Goal: Information Seeking & Learning: Learn about a topic

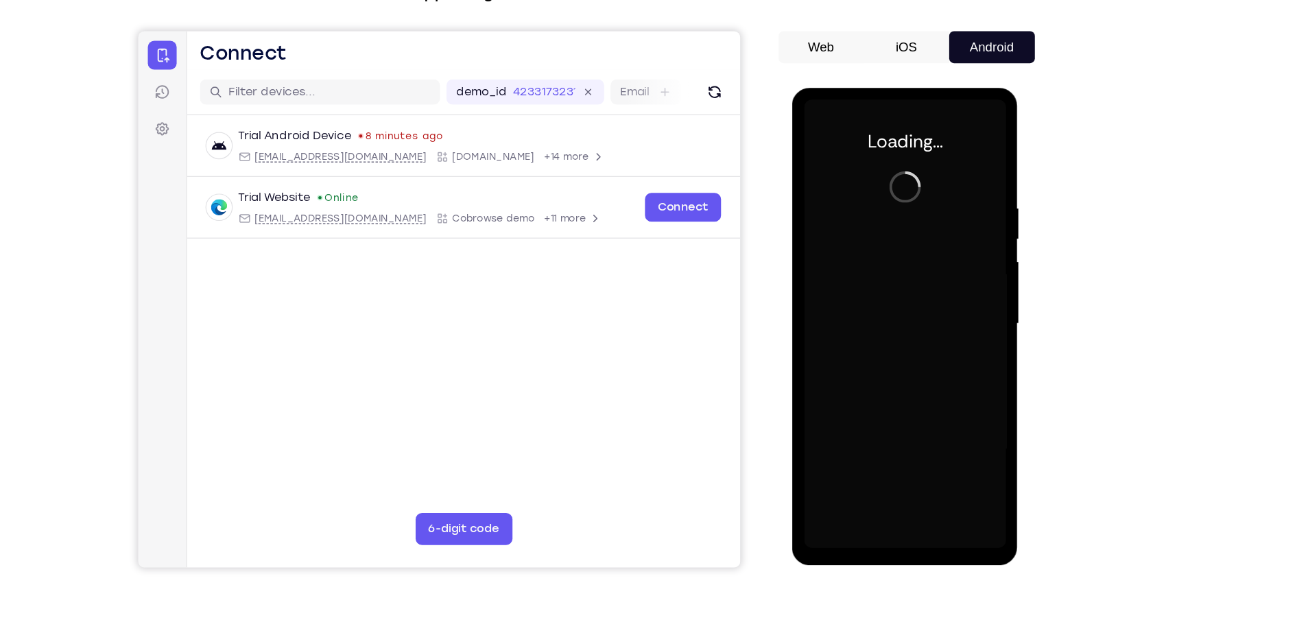
scroll to position [58, 0]
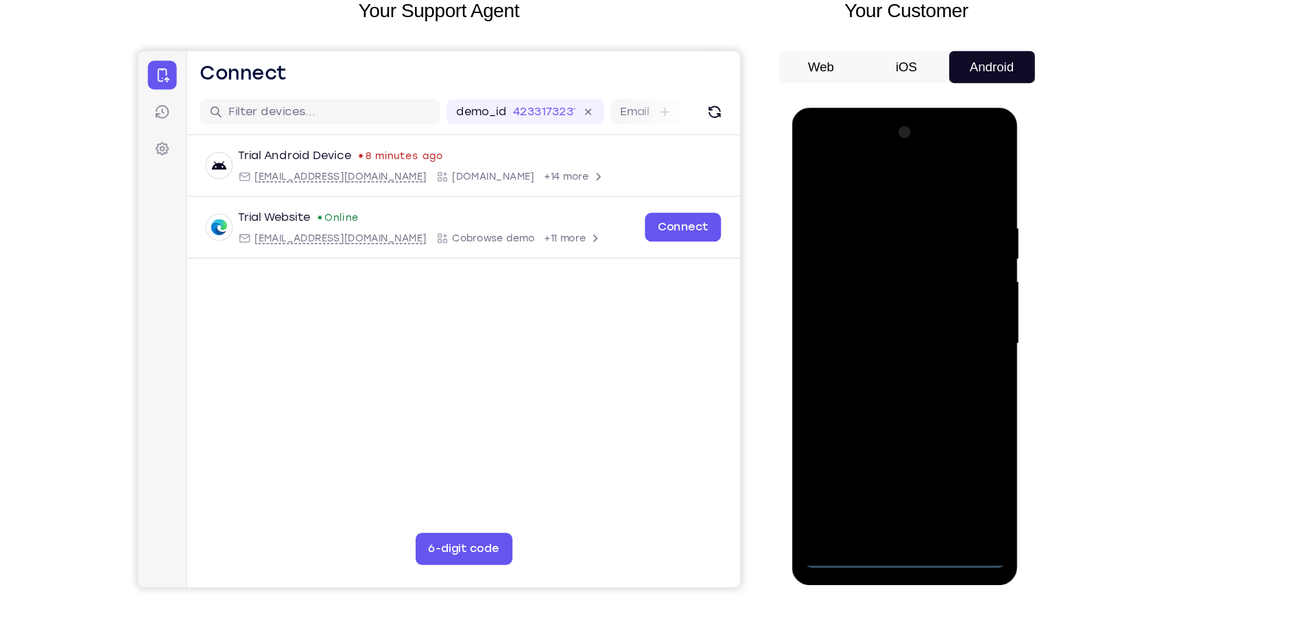
click at [887, 493] on div at bounding box center [889, 310] width 173 height 384
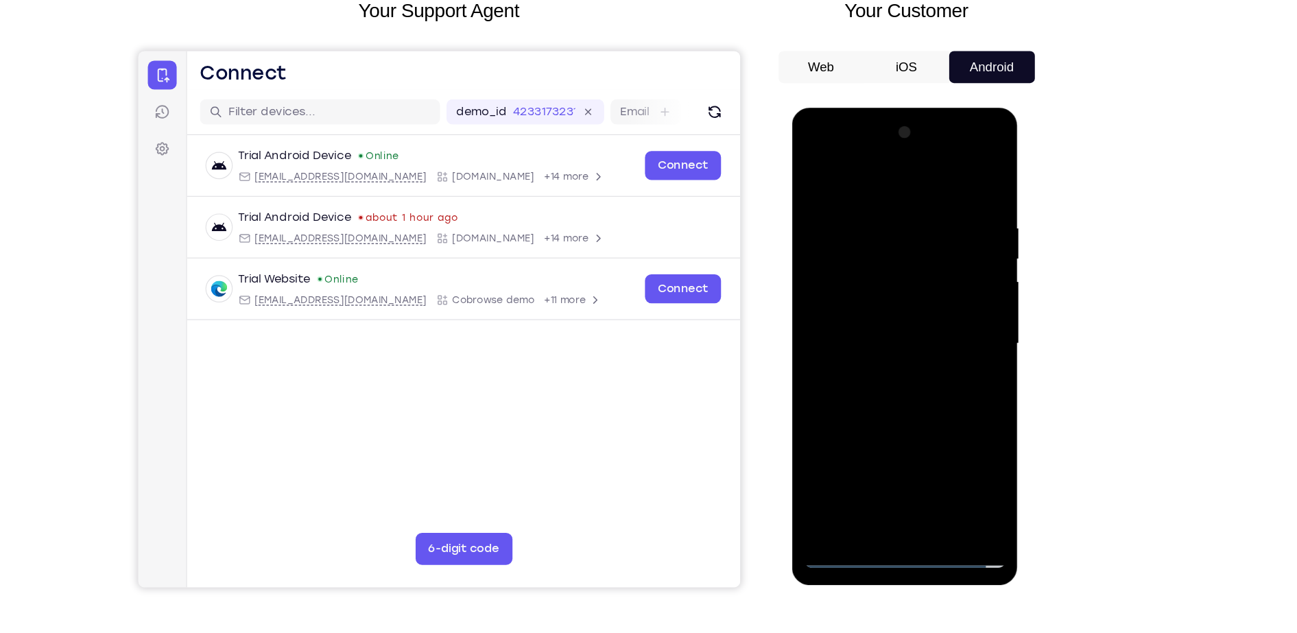
click at [940, 442] on div at bounding box center [889, 310] width 173 height 384
click at [856, 170] on div at bounding box center [889, 310] width 173 height 384
click at [944, 303] on div at bounding box center [889, 310] width 173 height 384
click at [876, 330] on div at bounding box center [889, 310] width 173 height 384
click at [875, 301] on div at bounding box center [889, 310] width 173 height 384
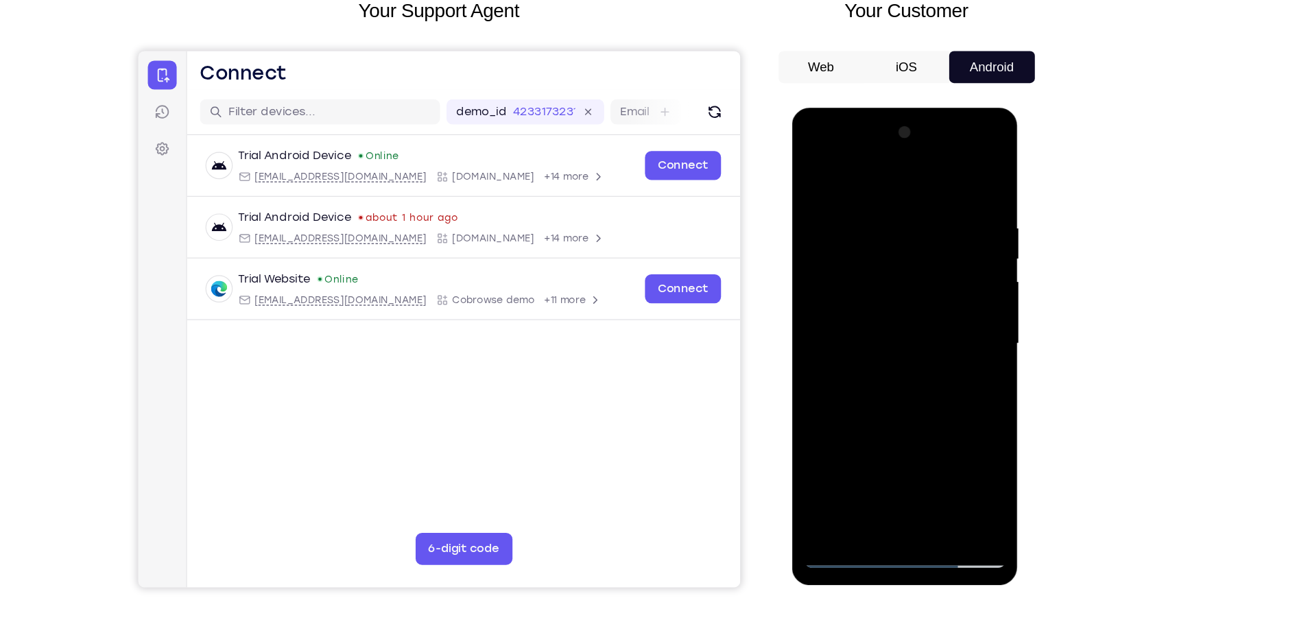
click at [851, 290] on div at bounding box center [889, 310] width 173 height 384
click at [839, 316] on div at bounding box center [889, 310] width 173 height 384
click at [888, 353] on div at bounding box center [889, 310] width 173 height 384
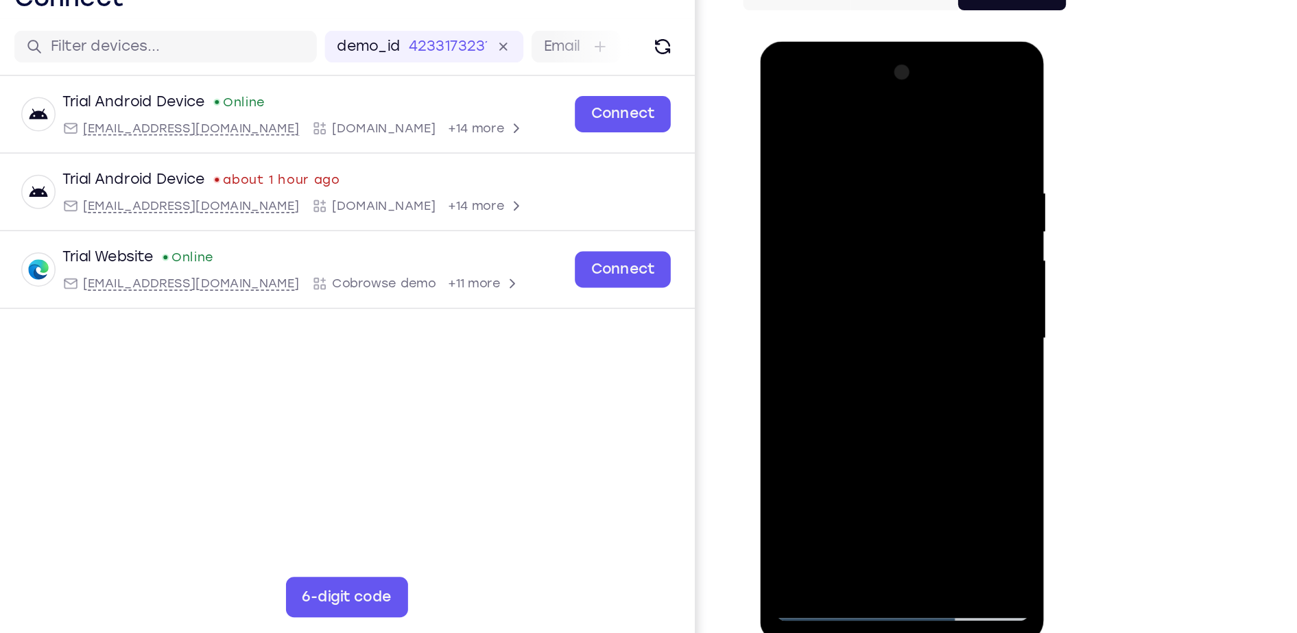
click at [849, 288] on div at bounding box center [856, 243] width 173 height 384
click at [897, 404] on div at bounding box center [856, 243] width 173 height 384
click at [855, 313] on div at bounding box center [856, 243] width 173 height 384
click at [819, 209] on div at bounding box center [856, 243] width 173 height 384
click at [824, 100] on div at bounding box center [856, 243] width 173 height 384
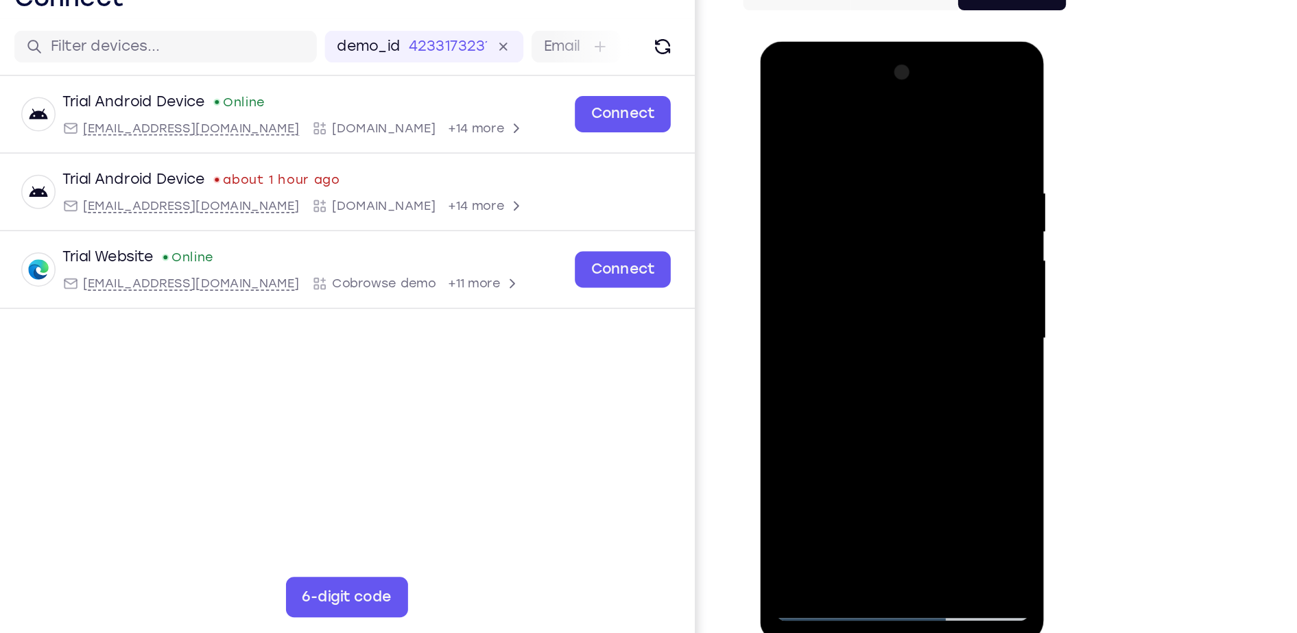
click at [798, 137] on div at bounding box center [856, 243] width 173 height 384
click at [903, 246] on div at bounding box center [856, 243] width 173 height 384
click at [823, 104] on div at bounding box center [856, 243] width 173 height 384
click at [787, 251] on div at bounding box center [856, 243] width 173 height 384
click at [926, 179] on div at bounding box center [856, 243] width 173 height 384
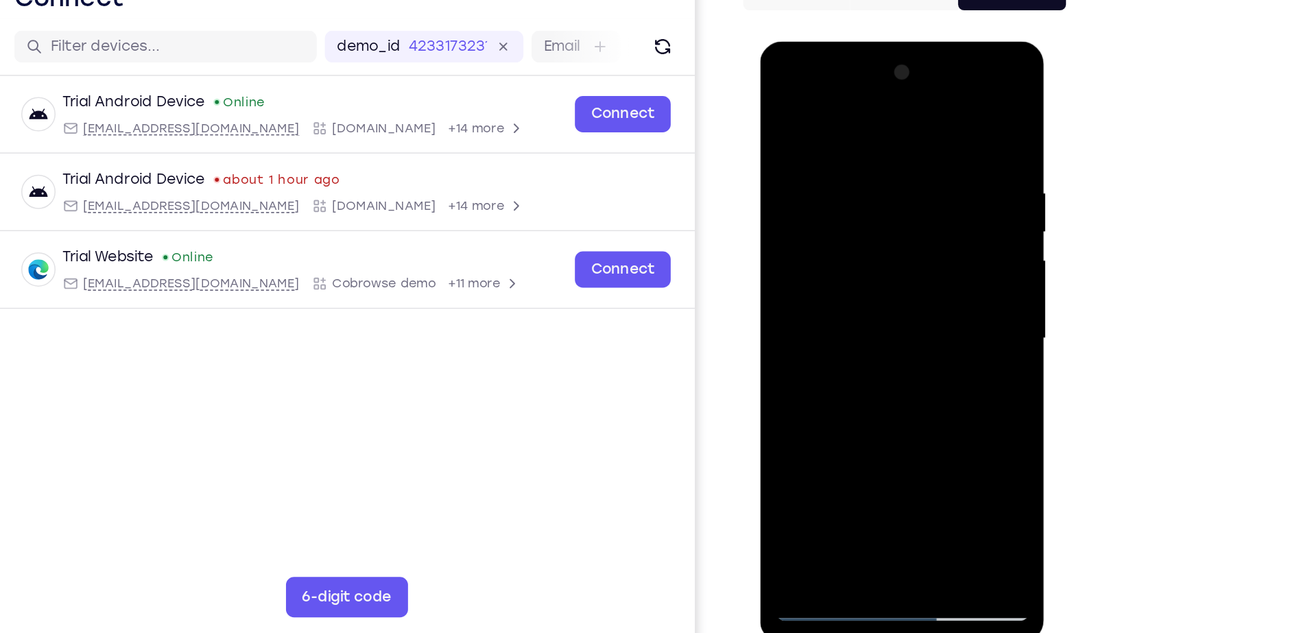
click at [926, 179] on div at bounding box center [856, 243] width 173 height 384
click at [927, 65] on div at bounding box center [856, 243] width 173 height 384
click at [869, 251] on div at bounding box center [856, 243] width 173 height 384
click at [932, 64] on div at bounding box center [856, 243] width 173 height 384
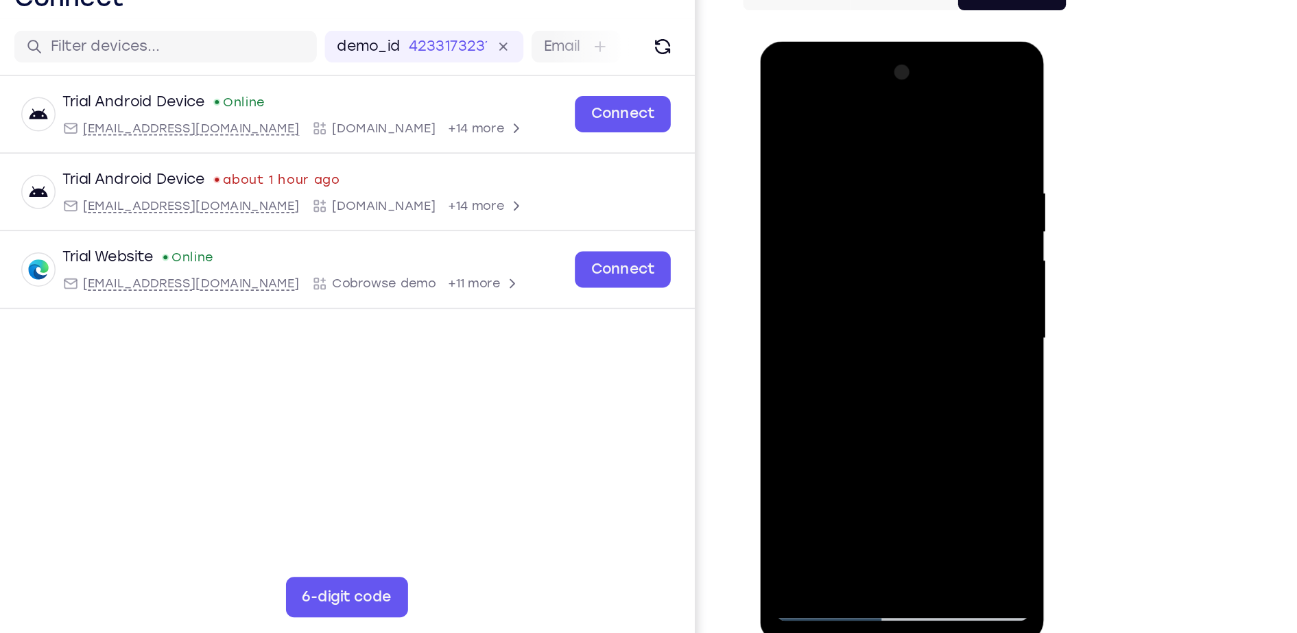
click at [866, 256] on div at bounding box center [856, 243] width 173 height 384
click at [934, 70] on div at bounding box center [856, 243] width 173 height 384
click at [809, 257] on div at bounding box center [856, 243] width 173 height 384
click at [910, 168] on div at bounding box center [856, 243] width 173 height 384
click at [916, 212] on div at bounding box center [856, 243] width 173 height 384
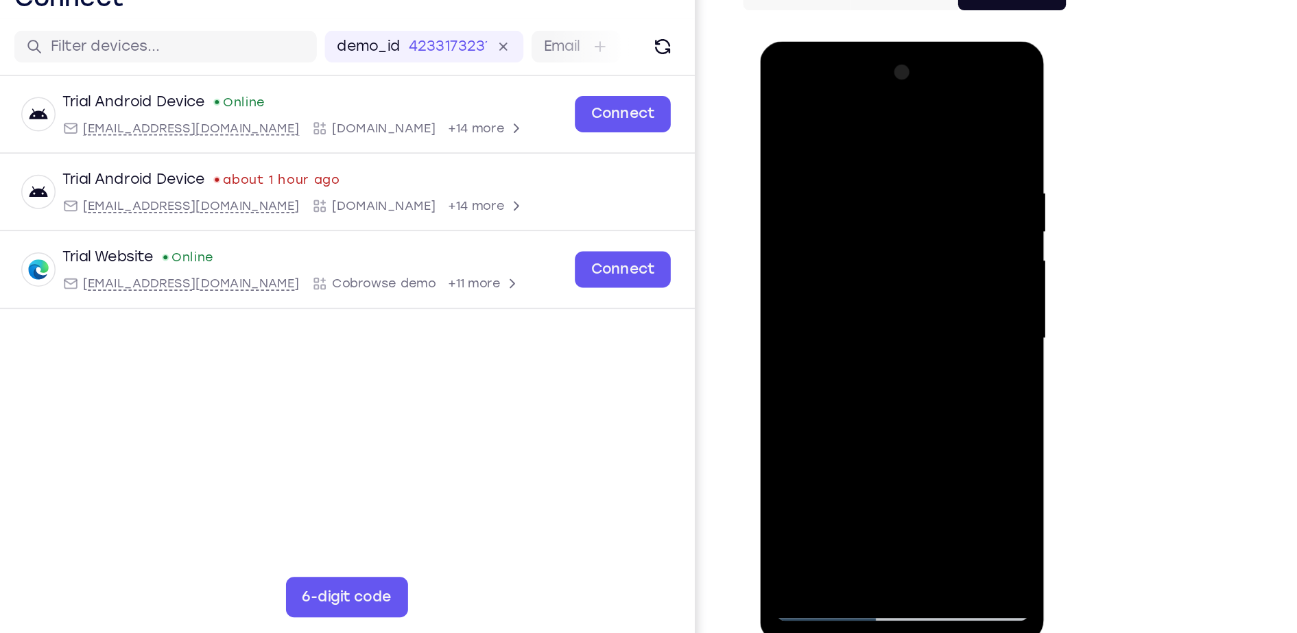
click at [916, 212] on div at bounding box center [856, 243] width 173 height 384
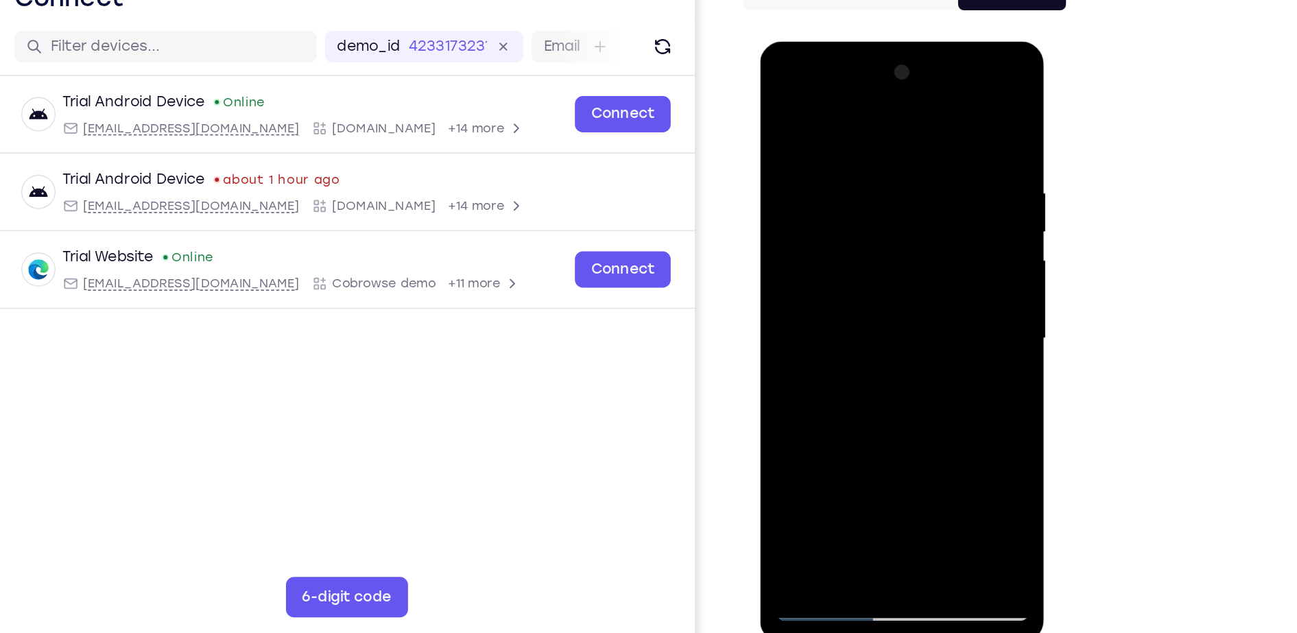
click at [916, 212] on div at bounding box center [856, 243] width 173 height 384
click at [854, 280] on div at bounding box center [856, 243] width 173 height 384
click at [925, 289] on div at bounding box center [856, 243] width 173 height 384
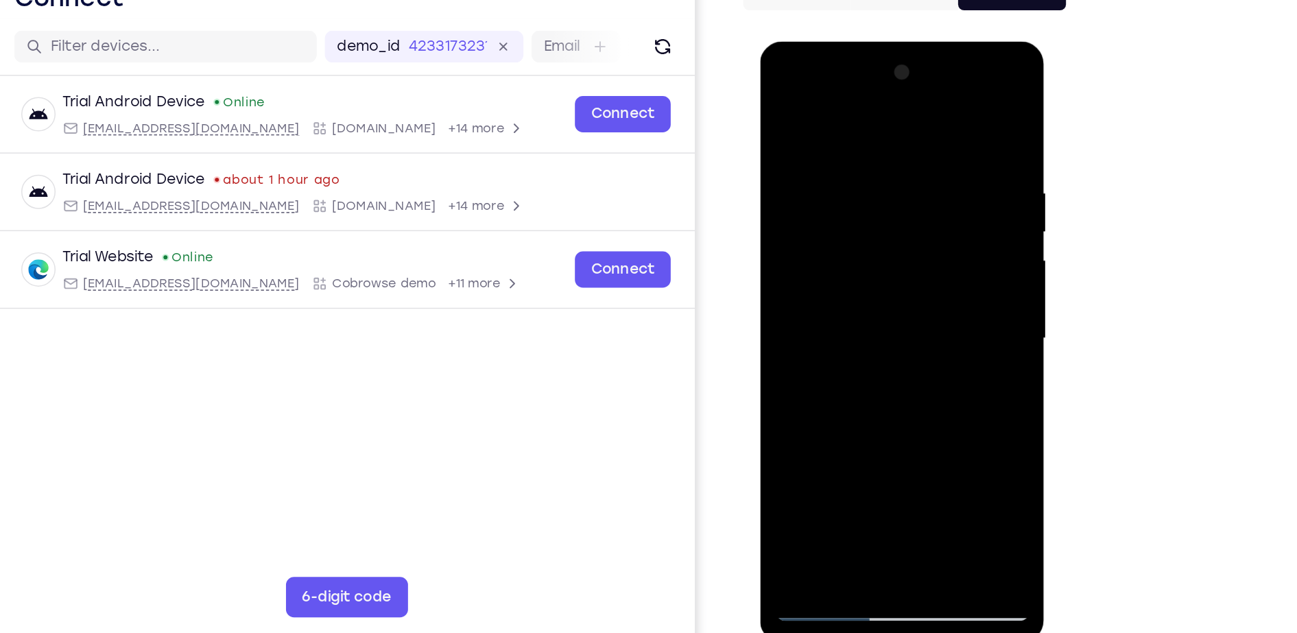
click at [925, 289] on div at bounding box center [856, 243] width 173 height 384
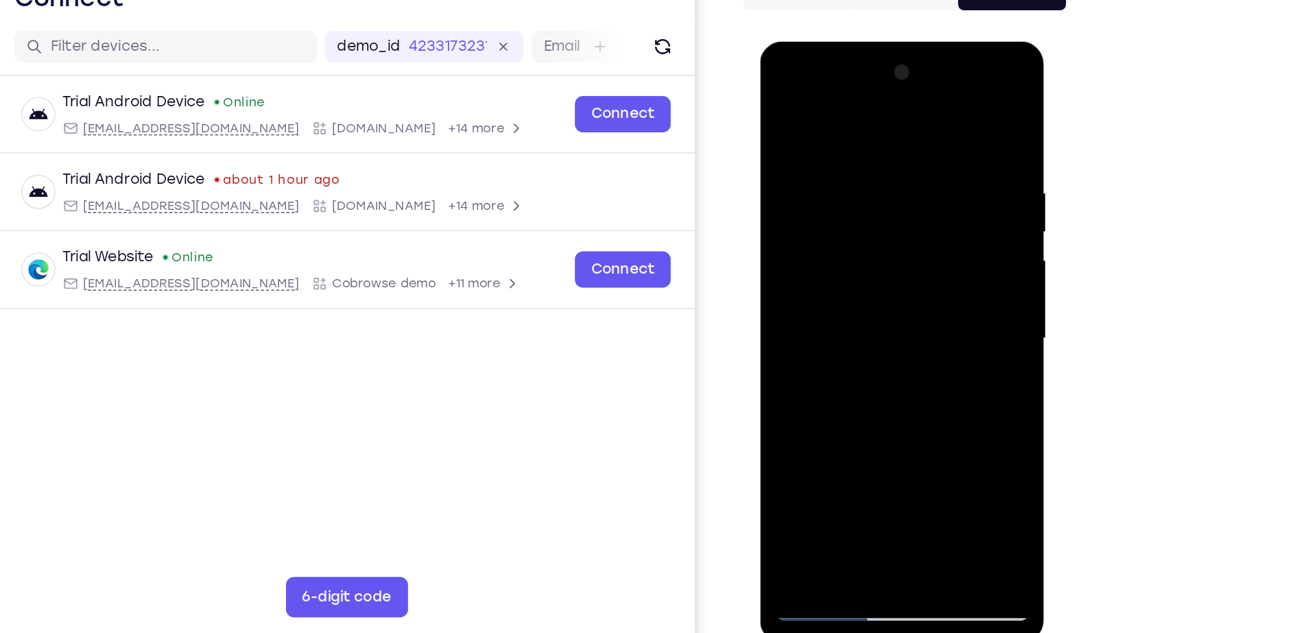
click at [925, 289] on div at bounding box center [856, 243] width 173 height 384
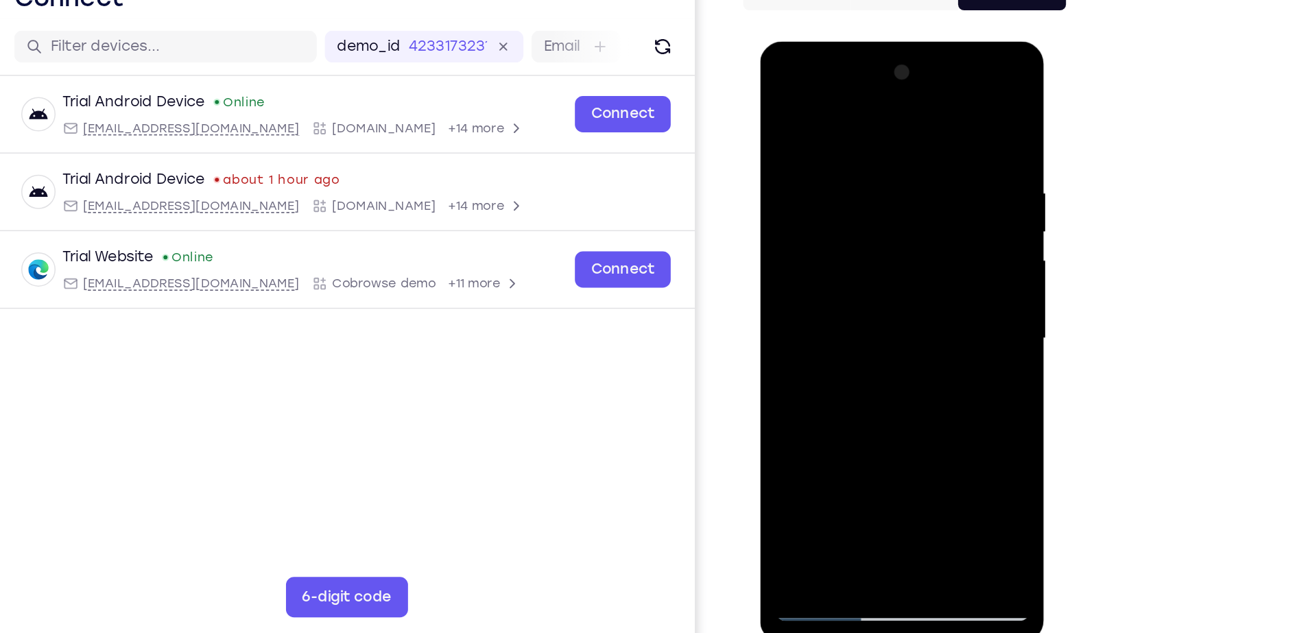
click at [921, 137] on div at bounding box center [856, 243] width 173 height 384
click at [932, 67] on div at bounding box center [856, 243] width 173 height 384
click at [794, 412] on div at bounding box center [856, 243] width 173 height 384
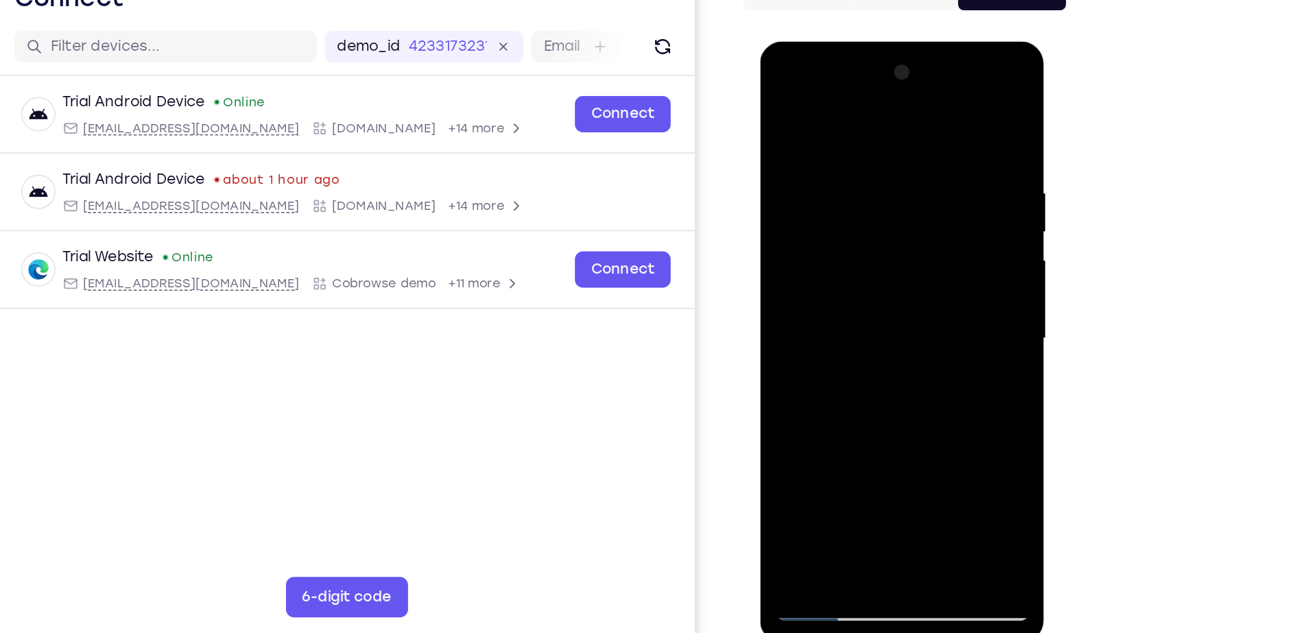
click at [794, 412] on div at bounding box center [856, 243] width 173 height 384
drag, startPoint x: 862, startPoint y: 115, endPoint x: 857, endPoint y: 399, distance: 284.0
click at [857, 399] on div at bounding box center [856, 243] width 173 height 384
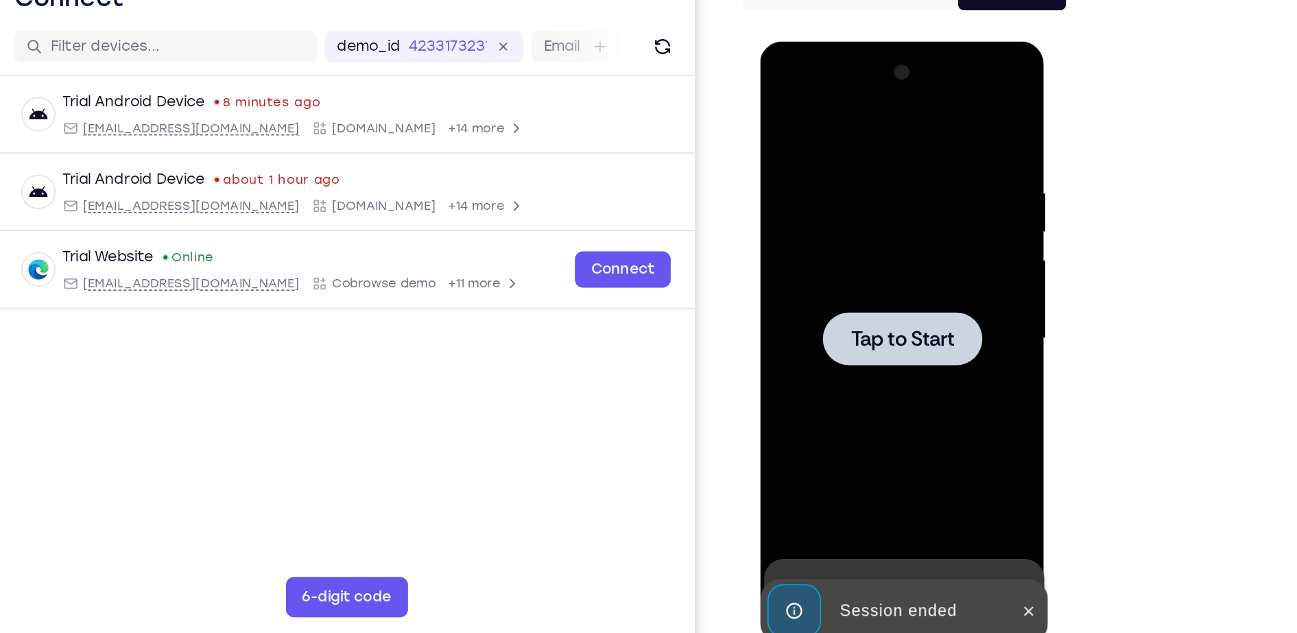
click at [859, 265] on div at bounding box center [856, 243] width 173 height 384
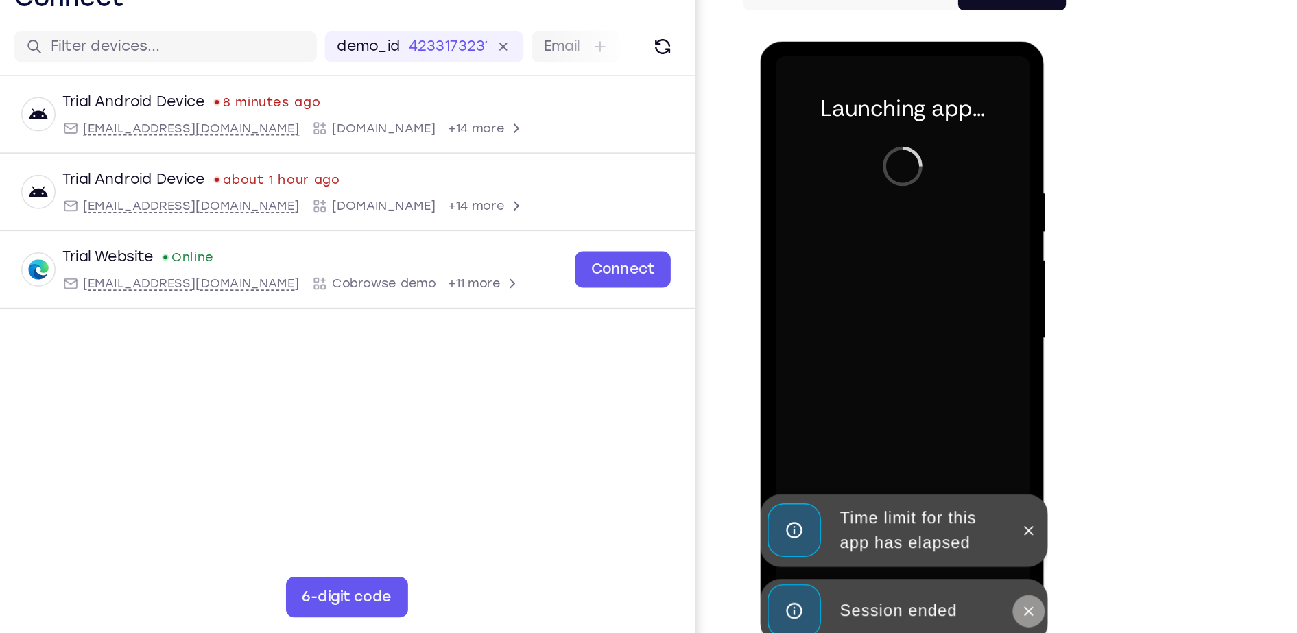
click at [947, 438] on button at bounding box center [943, 429] width 22 height 22
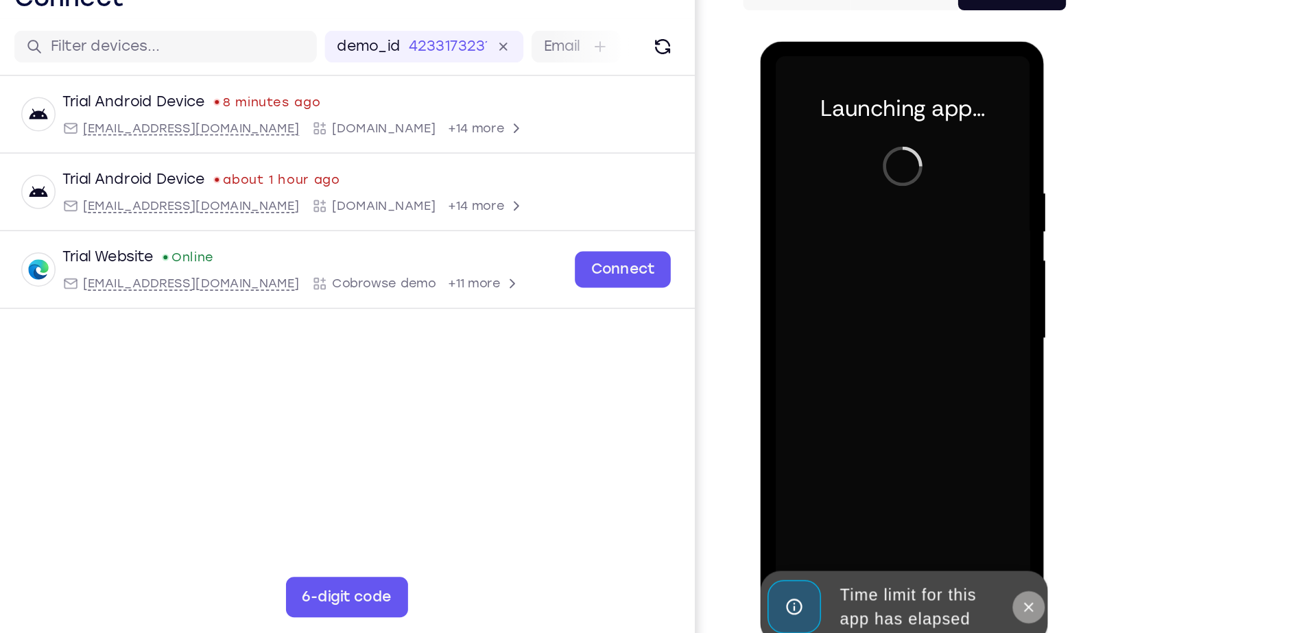
click at [947, 428] on icon at bounding box center [942, 425] width 11 height 11
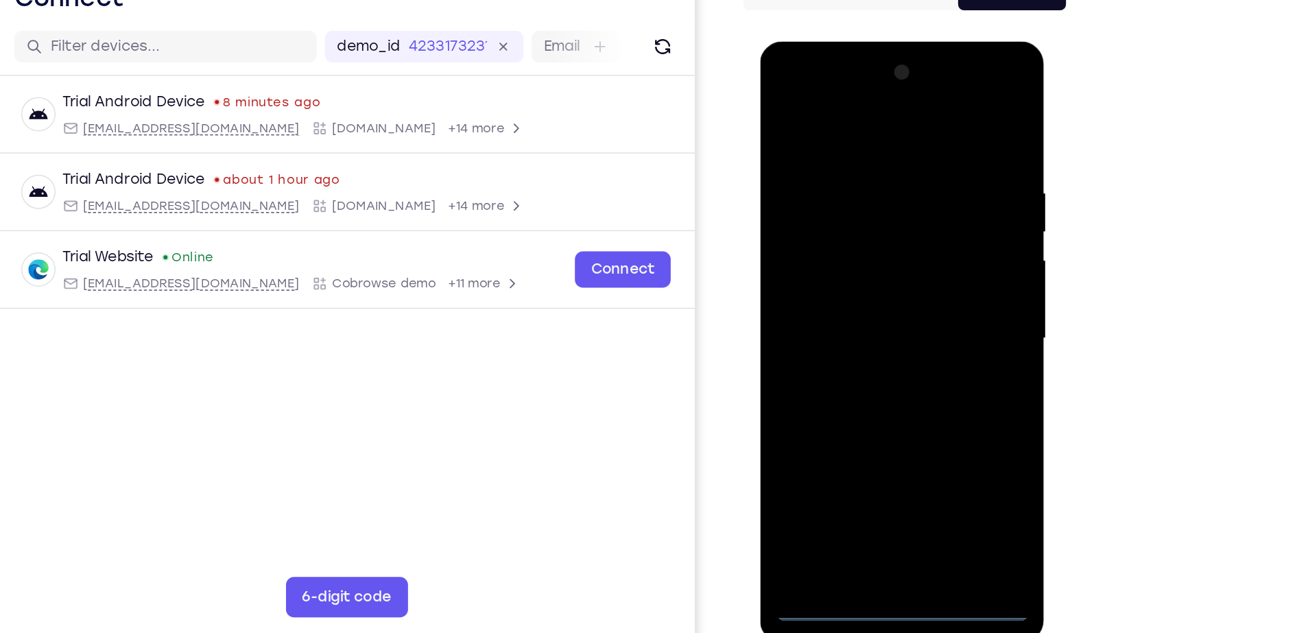
click at [857, 417] on div at bounding box center [856, 243] width 173 height 384
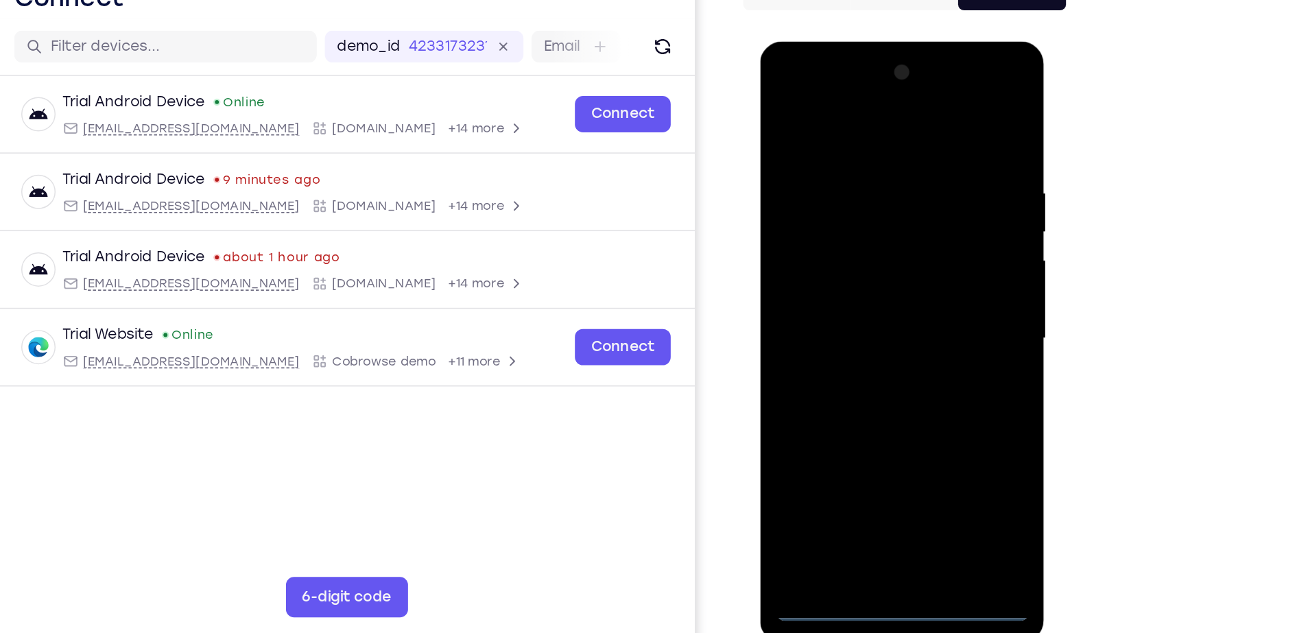
click at [857, 422] on div at bounding box center [856, 243] width 173 height 384
click at [912, 352] on div at bounding box center [856, 243] width 173 height 384
click at [921, 368] on div at bounding box center [856, 243] width 173 height 384
click at [829, 111] on div at bounding box center [856, 243] width 173 height 384
click at [928, 252] on div at bounding box center [856, 243] width 173 height 384
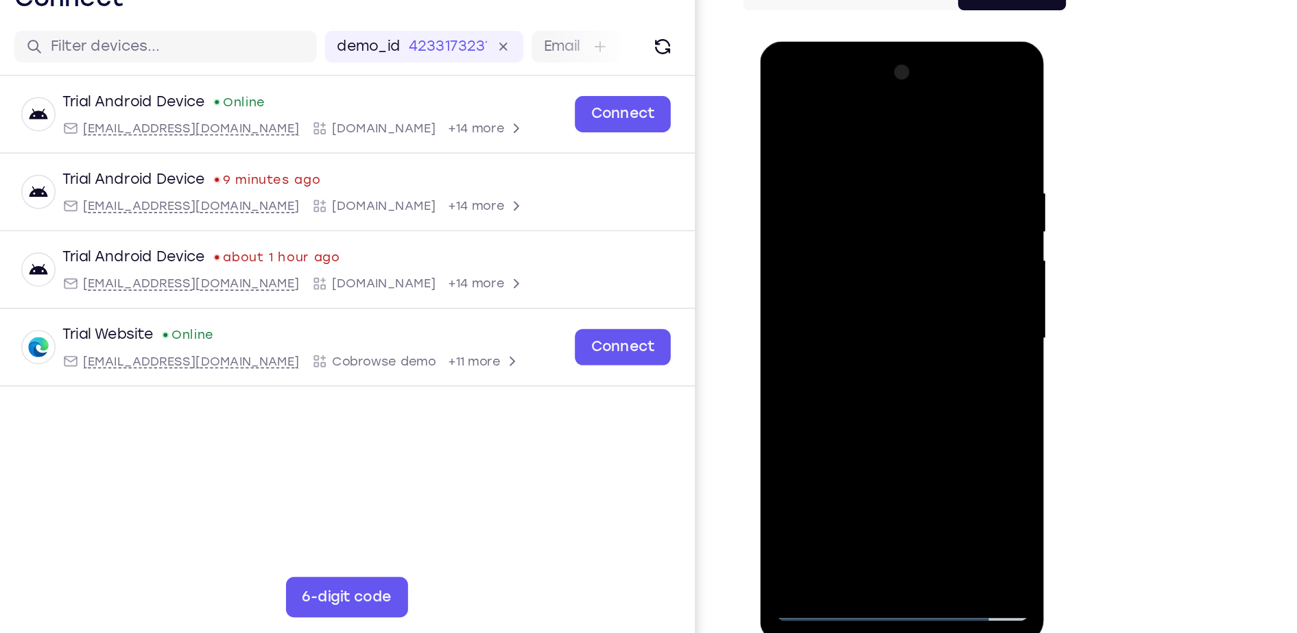
click at [868, 407] on div at bounding box center [856, 243] width 173 height 384
click at [840, 224] on div at bounding box center [856, 243] width 173 height 384
click at [851, 217] on div at bounding box center [856, 243] width 173 height 384
click at [843, 248] on div at bounding box center [856, 243] width 173 height 384
click at [847, 287] on div at bounding box center [856, 243] width 173 height 384
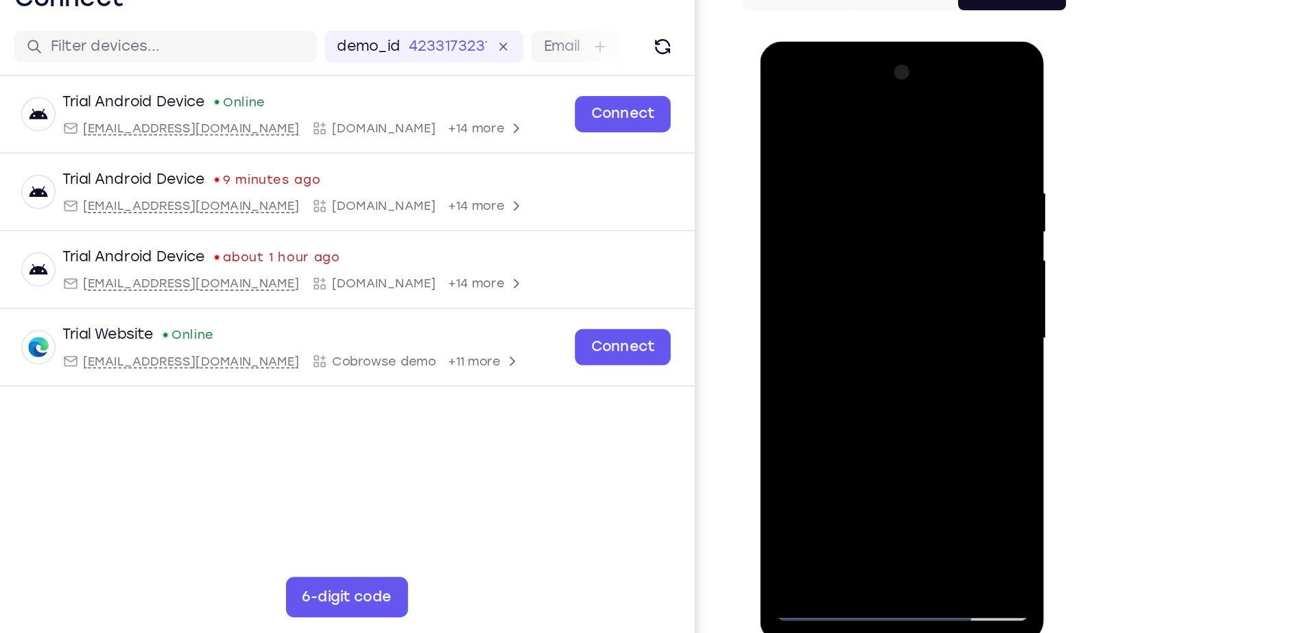
click at [836, 287] on div at bounding box center [856, 243] width 173 height 384
click at [829, 305] on div at bounding box center [856, 243] width 173 height 384
click at [833, 134] on div at bounding box center [856, 243] width 173 height 384
click at [914, 186] on div at bounding box center [856, 243] width 173 height 384
click at [920, 186] on div at bounding box center [856, 243] width 173 height 384
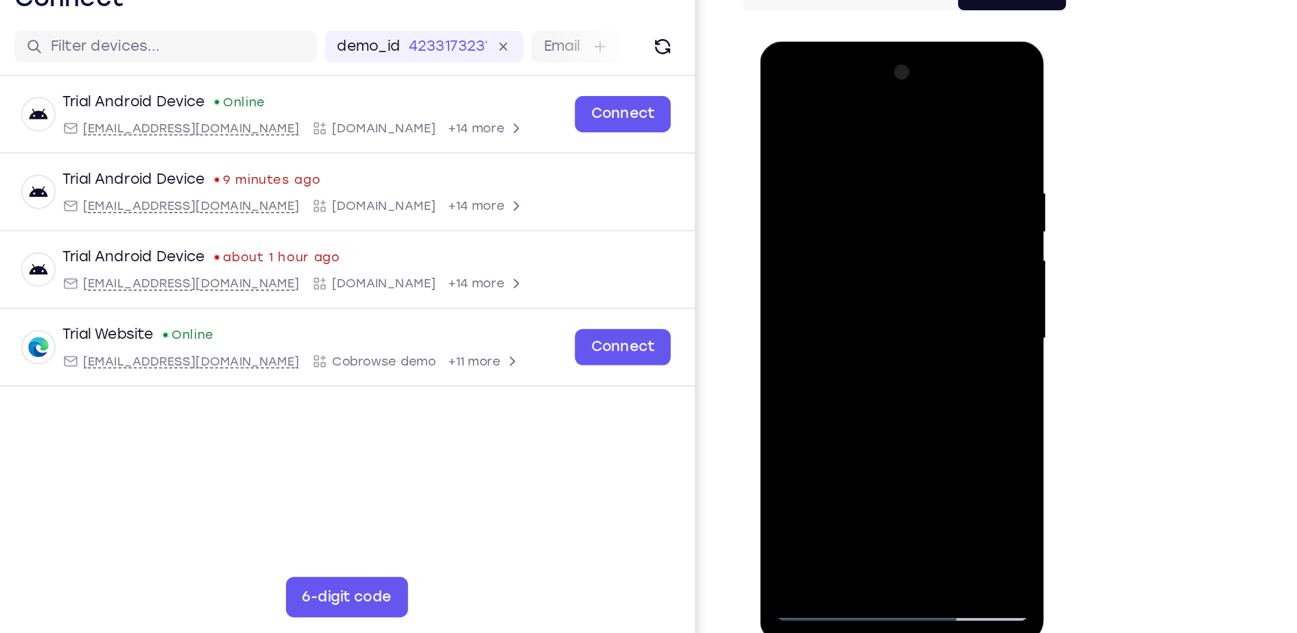
click at [920, 186] on div at bounding box center [856, 243] width 173 height 384
click at [919, 355] on div at bounding box center [856, 243] width 173 height 384
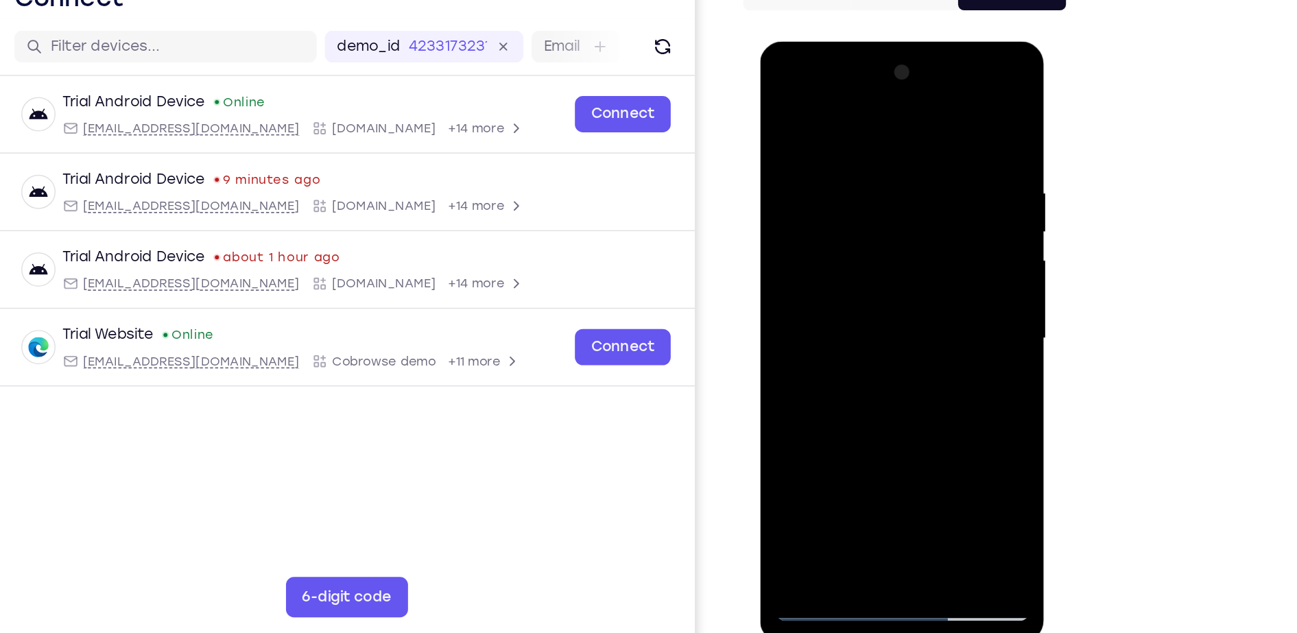
click at [919, 355] on div at bounding box center [856, 243] width 173 height 384
click at [927, 252] on div at bounding box center [856, 243] width 173 height 384
drag, startPoint x: 927, startPoint y: 252, endPoint x: 823, endPoint y: 234, distance: 105.2
click at [823, 234] on div at bounding box center [856, 243] width 173 height 384
drag, startPoint x: 919, startPoint y: 225, endPoint x: 820, endPoint y: 222, distance: 98.8
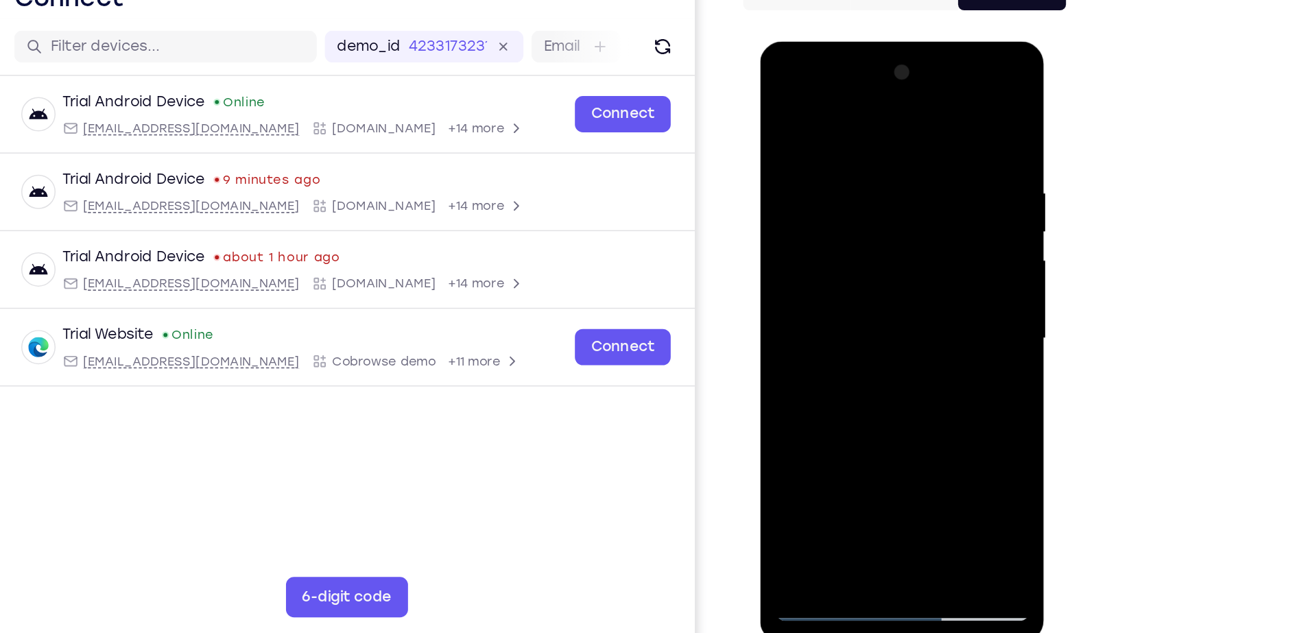
click at [820, 222] on div at bounding box center [856, 243] width 173 height 384
click at [924, 209] on div at bounding box center [856, 243] width 173 height 384
click at [785, 221] on div at bounding box center [856, 243] width 173 height 384
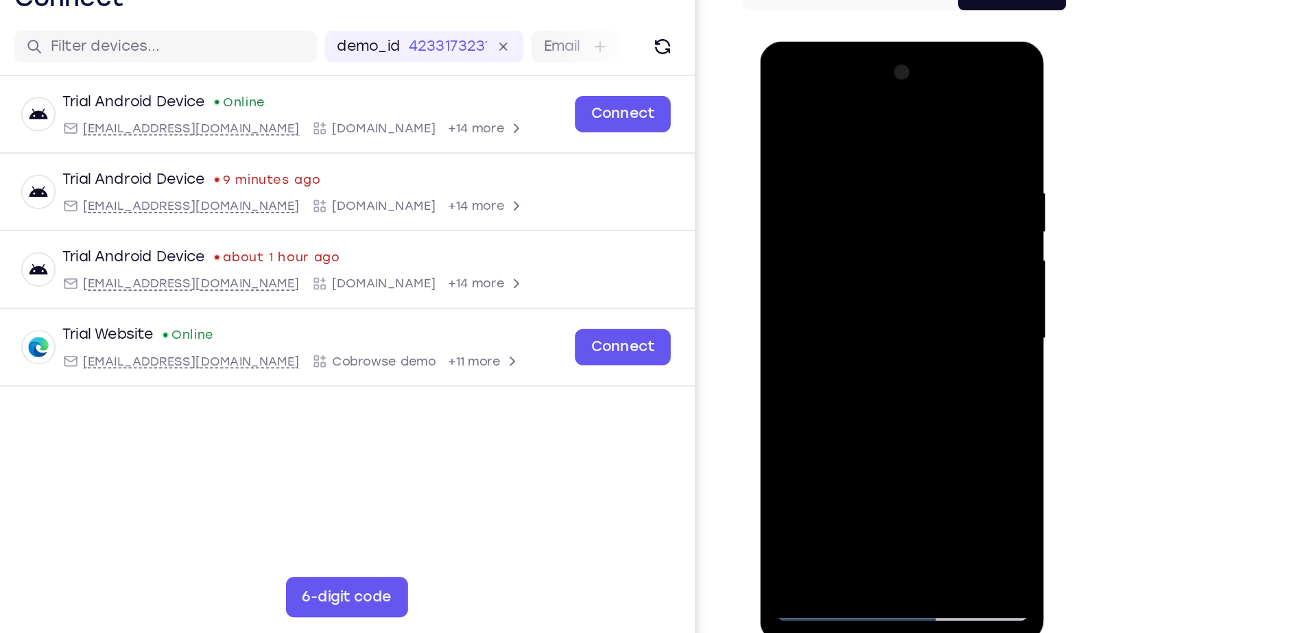
drag, startPoint x: 915, startPoint y: 270, endPoint x: 765, endPoint y: 271, distance: 150.2
click at [765, 271] on div at bounding box center [857, 245] width 194 height 409
click at [925, 247] on div at bounding box center [856, 243] width 173 height 384
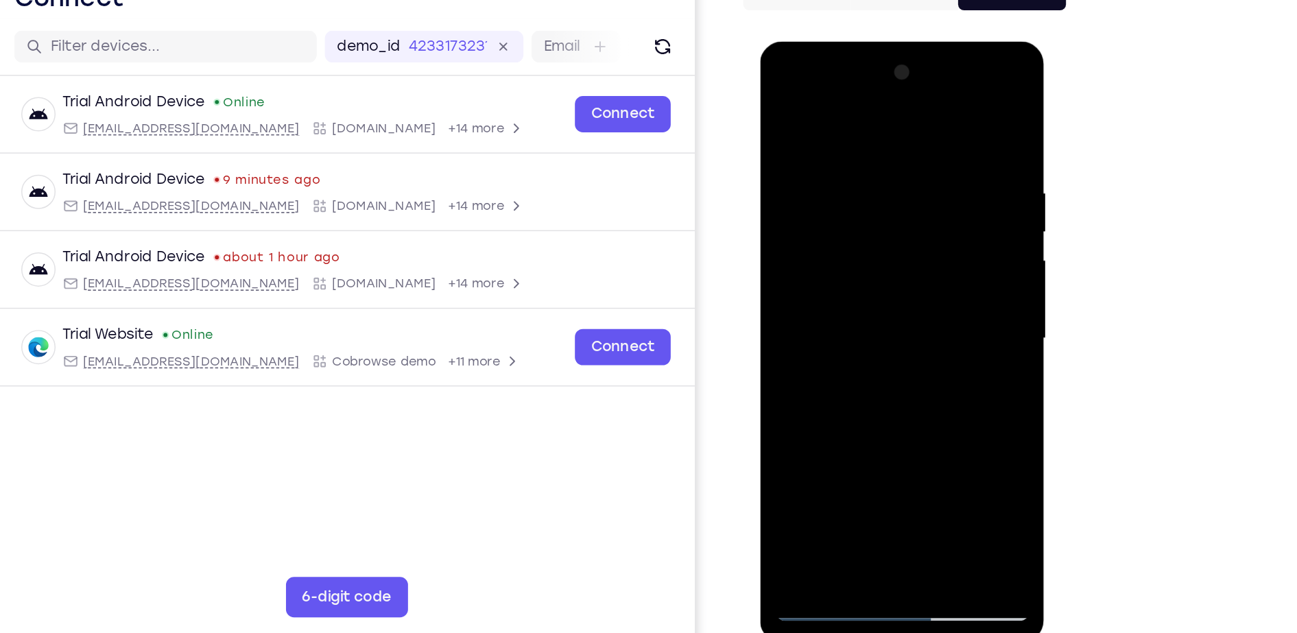
drag, startPoint x: 925, startPoint y: 247, endPoint x: 806, endPoint y: 261, distance: 120.1
click at [806, 261] on div at bounding box center [856, 243] width 173 height 384
drag, startPoint x: 897, startPoint y: 256, endPoint x: 728, endPoint y: 256, distance: 168.7
click at [760, 256] on html "Online web based iOS Simulators and Android Emulators. Run iPhone, iPad, Mobile…" at bounding box center [858, 247] width 196 height 412
click at [916, 259] on div at bounding box center [856, 243] width 173 height 384
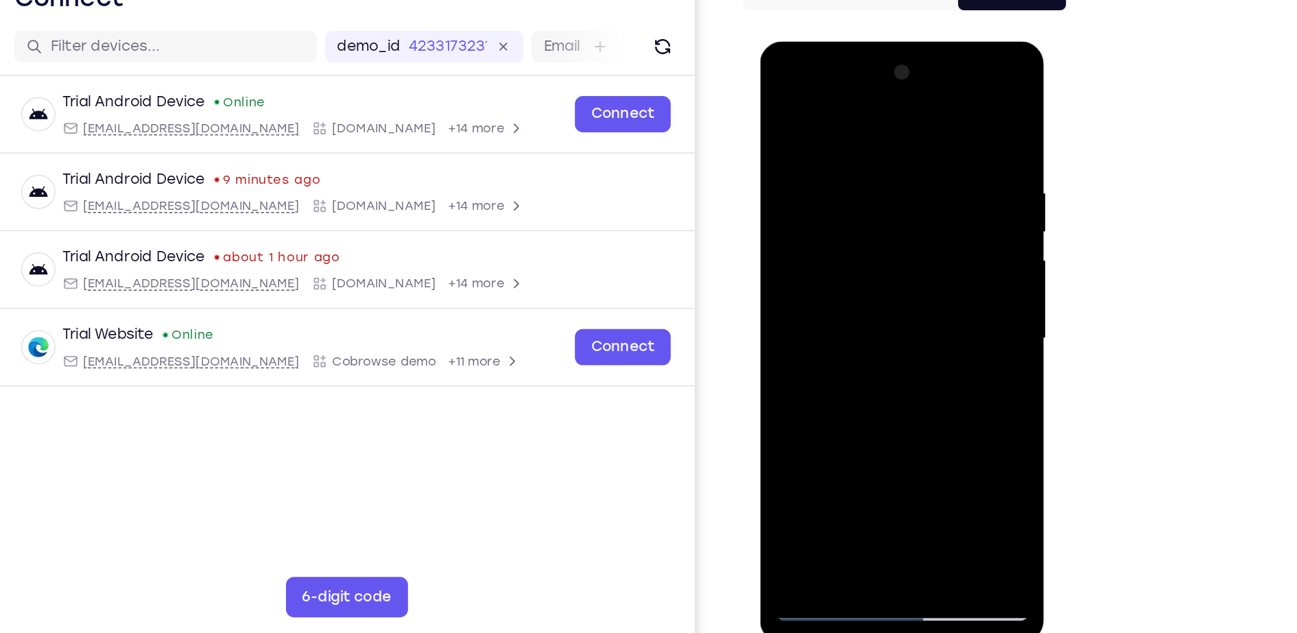
click at [929, 110] on div at bounding box center [856, 243] width 173 height 384
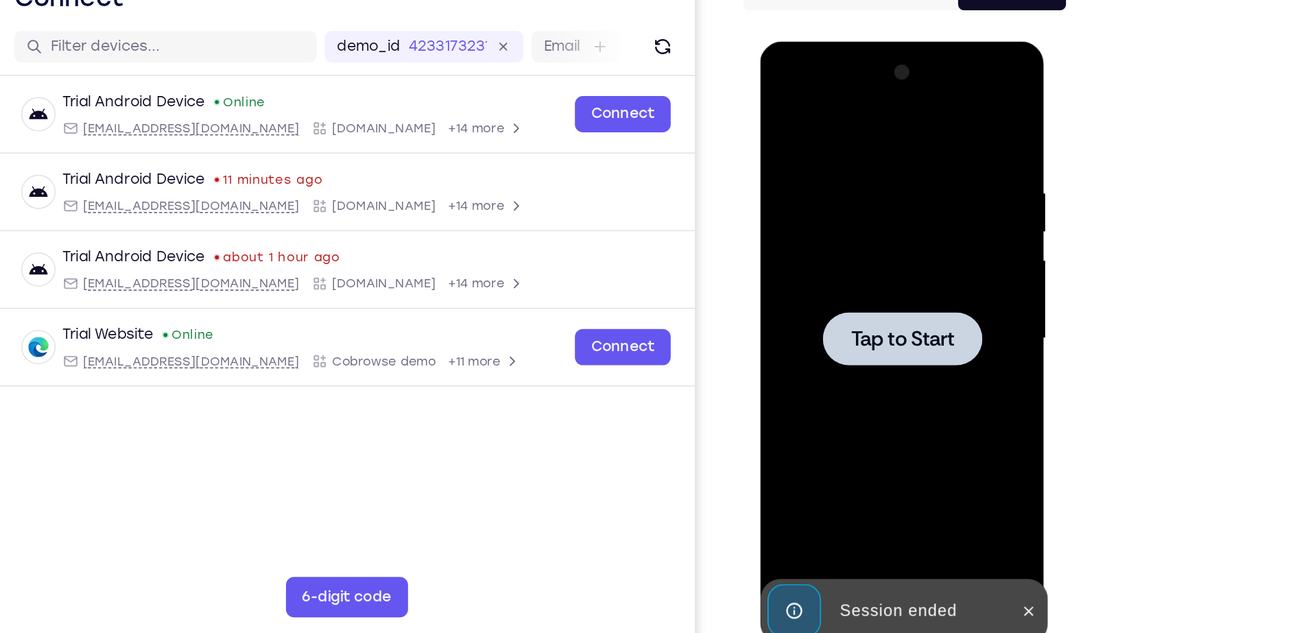
click at [864, 270] on div at bounding box center [856, 243] width 173 height 384
